Goal: Check status: Check status

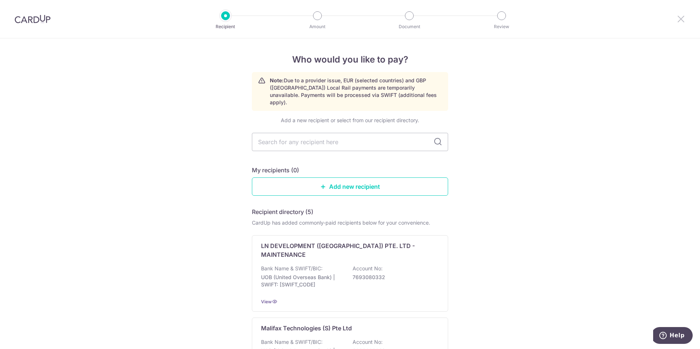
click at [677, 20] on icon at bounding box center [681, 18] width 9 height 9
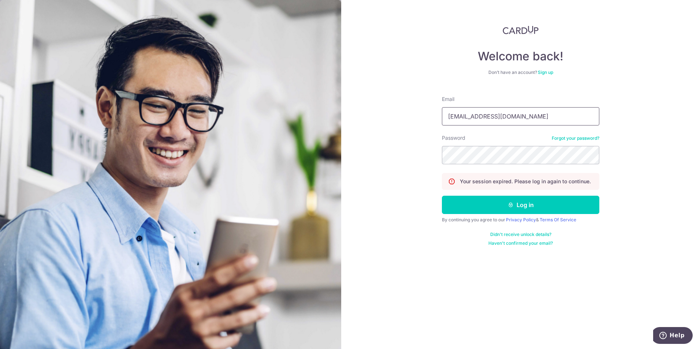
click at [532, 115] on input "missiarogelio@gmail.com" at bounding box center [520, 116] width 157 height 18
type input "[EMAIL_ADDRESS][DOMAIN_NAME]"
click at [491, 203] on button "Log in" at bounding box center [520, 205] width 157 height 18
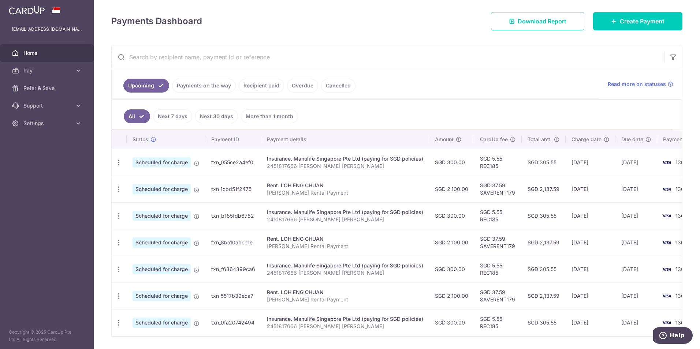
scroll to position [123, 0]
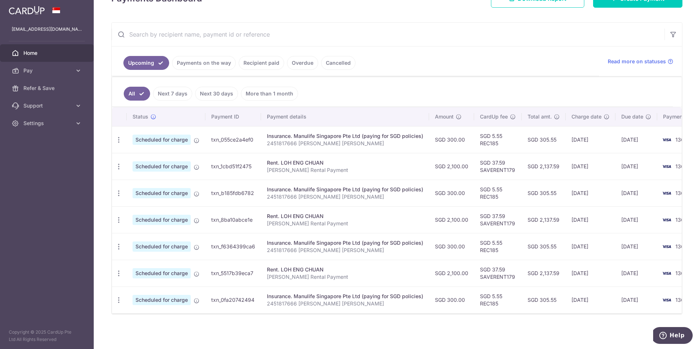
click at [213, 63] on link "Payments on the way" at bounding box center [204, 63] width 64 height 14
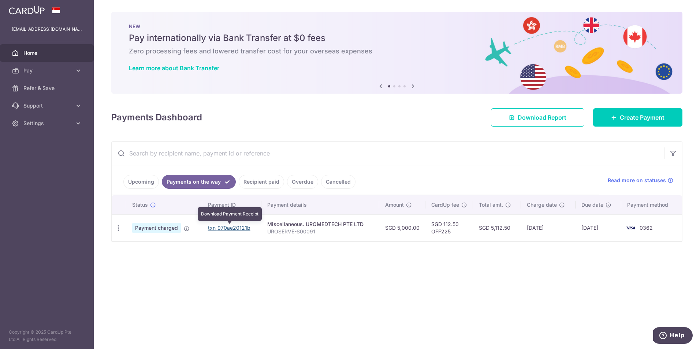
click at [237, 230] on link "txn_970ae20121b" at bounding box center [229, 228] width 42 height 6
